Goal: Task Accomplishment & Management: Use online tool/utility

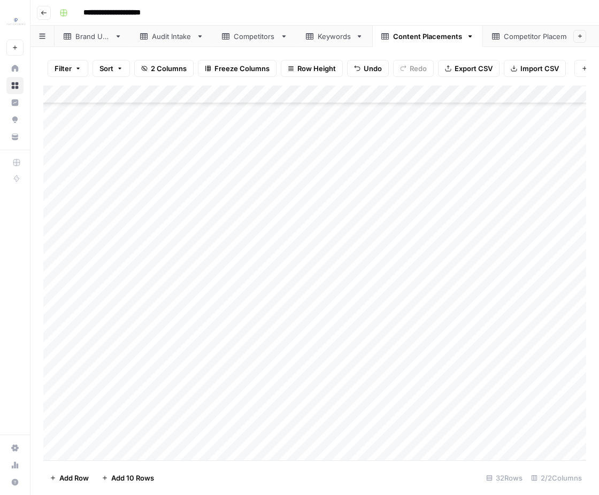
click at [501, 42] on link "Competitor Placements" at bounding box center [543, 36] width 121 height 21
click at [181, 109] on div "Add Column" at bounding box center [314, 273] width 543 height 375
click at [191, 428] on div "Add Column" at bounding box center [314, 273] width 543 height 375
